Goal: Transaction & Acquisition: Subscribe to service/newsletter

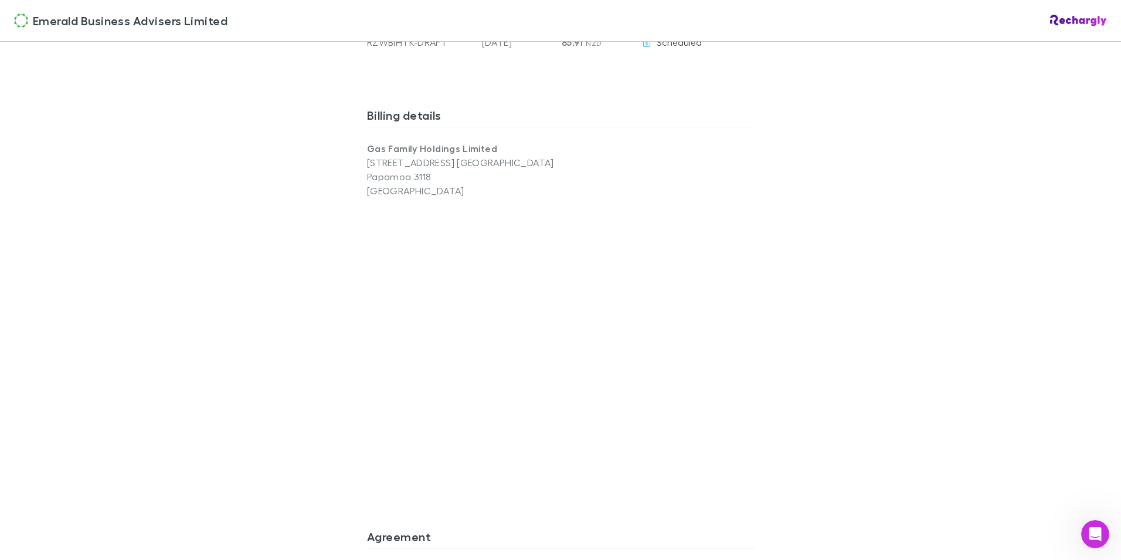
scroll to position [704, 0]
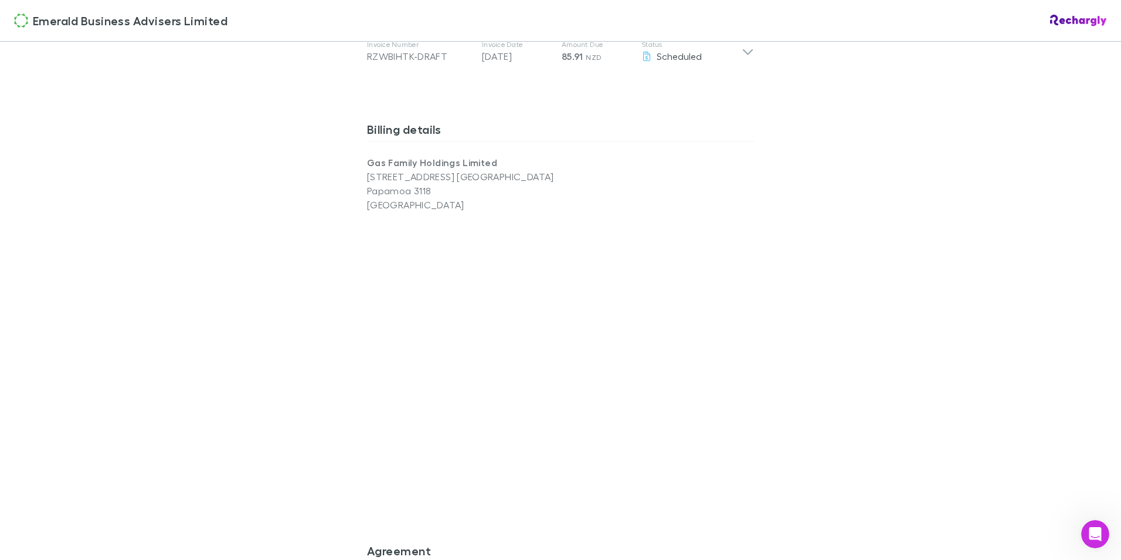
click at [257, 371] on div "Emerald Business Advisers Limited Emerald Business Advisers Limited Software su…" at bounding box center [560, 280] width 1121 height 560
click at [267, 419] on div "Emerald Business Advisers Limited Emerald Business Advisers Limited Software su…" at bounding box center [560, 280] width 1121 height 560
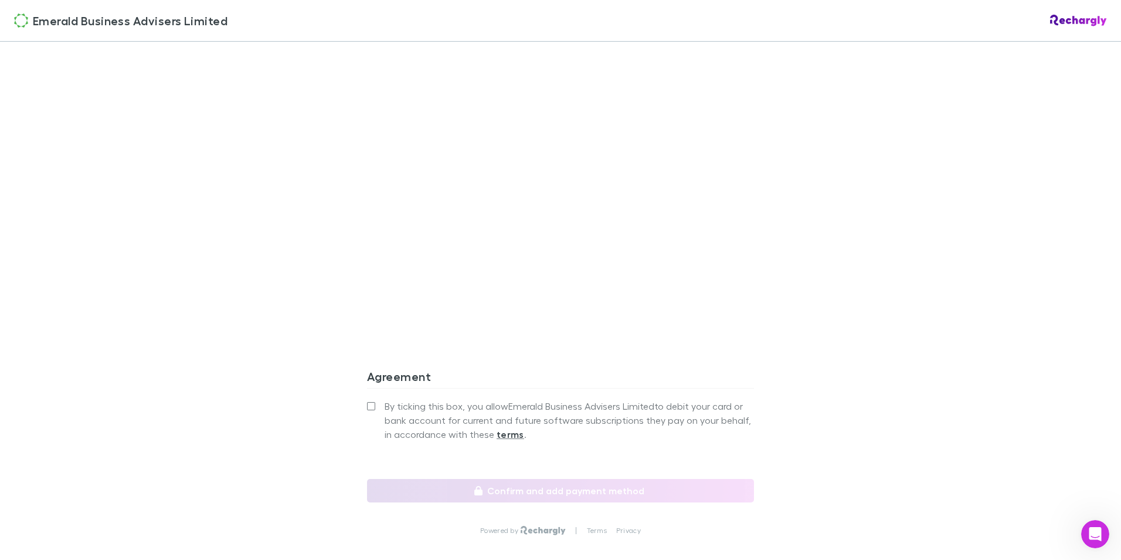
scroll to position [947, 0]
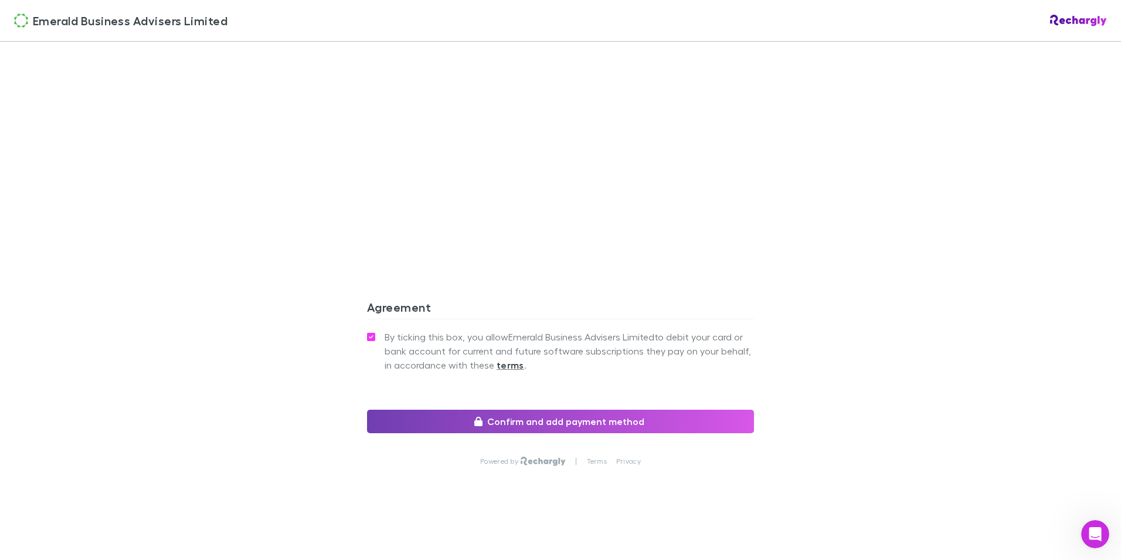
click at [516, 427] on button "Confirm and add payment method" at bounding box center [560, 420] width 387 height 23
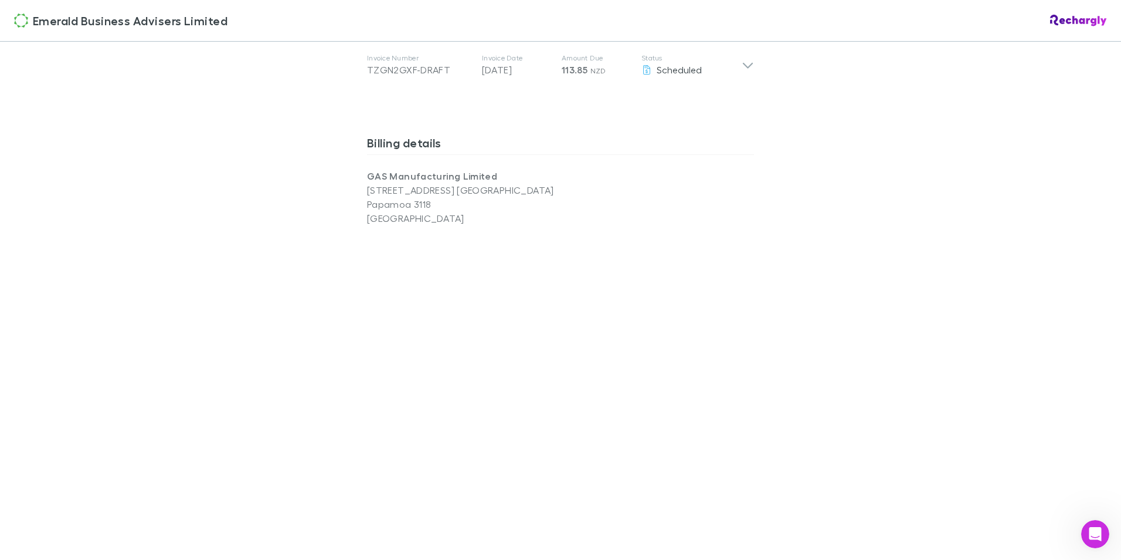
scroll to position [762, 0]
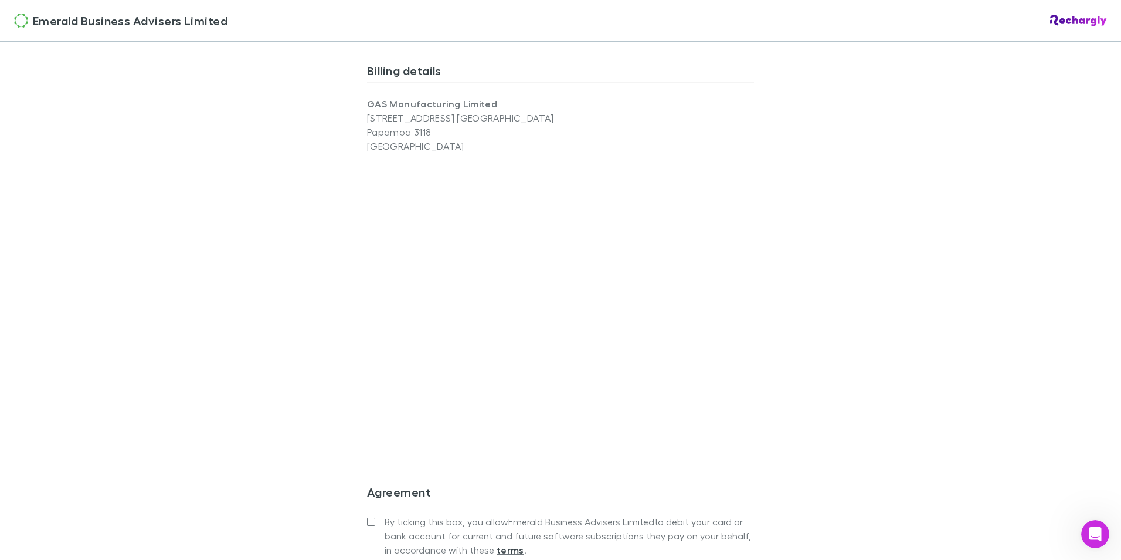
drag, startPoint x: 293, startPoint y: 395, endPoint x: 310, endPoint y: 403, distance: 18.1
click at [294, 395] on div "Emerald Business Advisers Limited Emerald Business Advisers Limited Software su…" at bounding box center [560, 280] width 1121 height 560
click at [260, 398] on div "Emerald Business Advisers Limited Emerald Business Advisers Limited Software su…" at bounding box center [560, 280] width 1121 height 560
click at [280, 307] on div "Emerald Business Advisers Limited Emerald Business Advisers Limited Software su…" at bounding box center [560, 280] width 1121 height 560
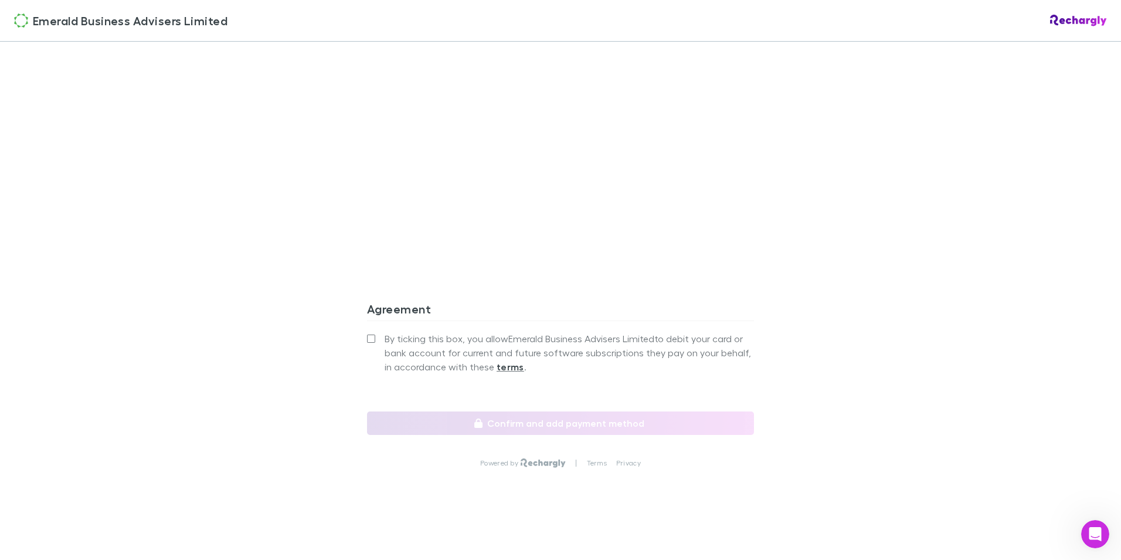
scroll to position [947, 0]
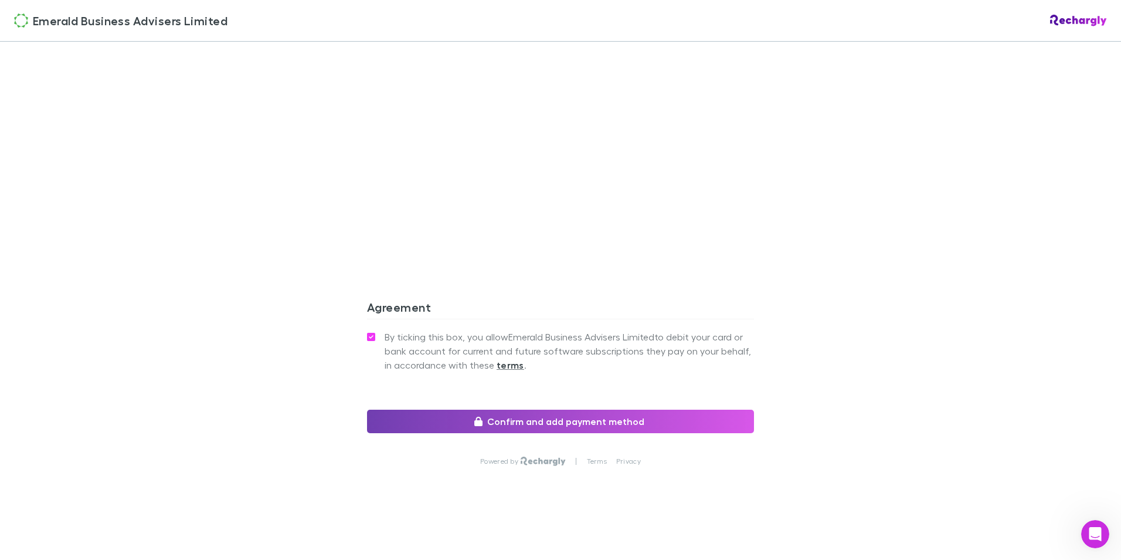
click at [493, 425] on button "Confirm and add payment method" at bounding box center [560, 420] width 387 height 23
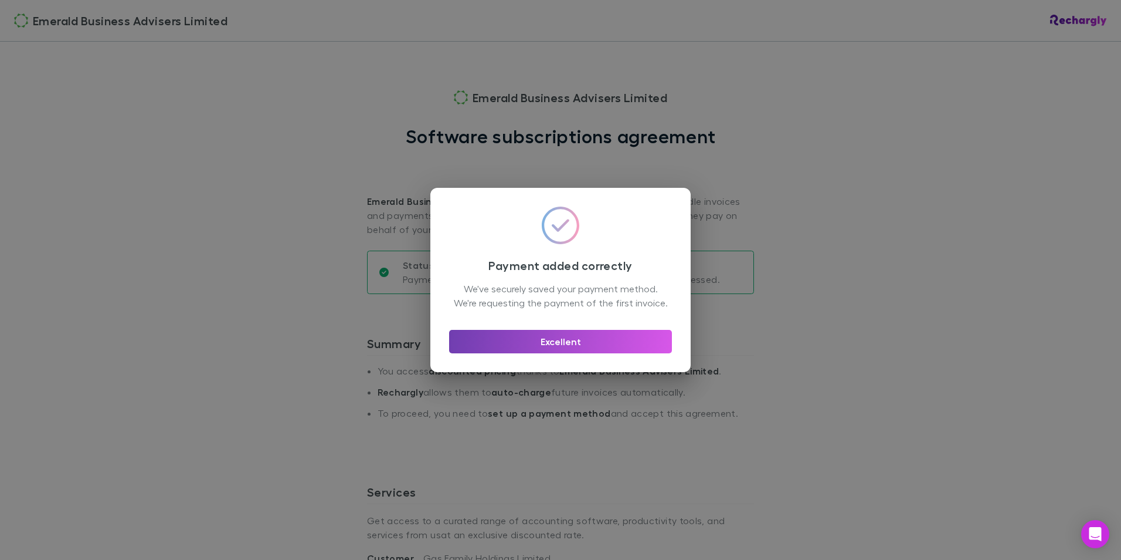
click at [550, 347] on button "Excellent" at bounding box center [560, 341] width 223 height 23
click at [553, 343] on button "Excellent" at bounding box center [560, 341] width 223 height 23
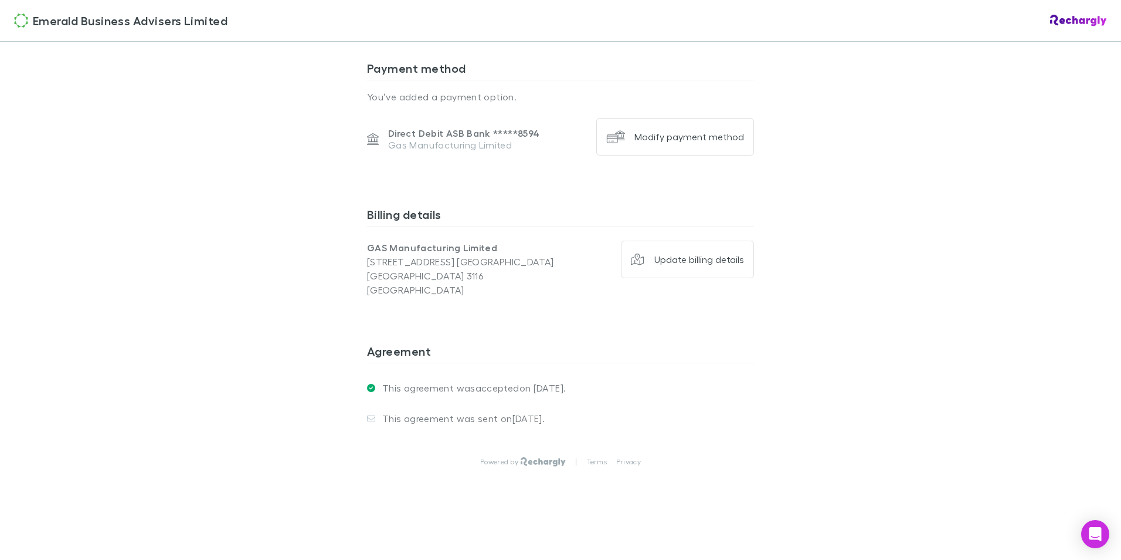
scroll to position [765, 0]
